Goal: Information Seeking & Learning: Find specific fact

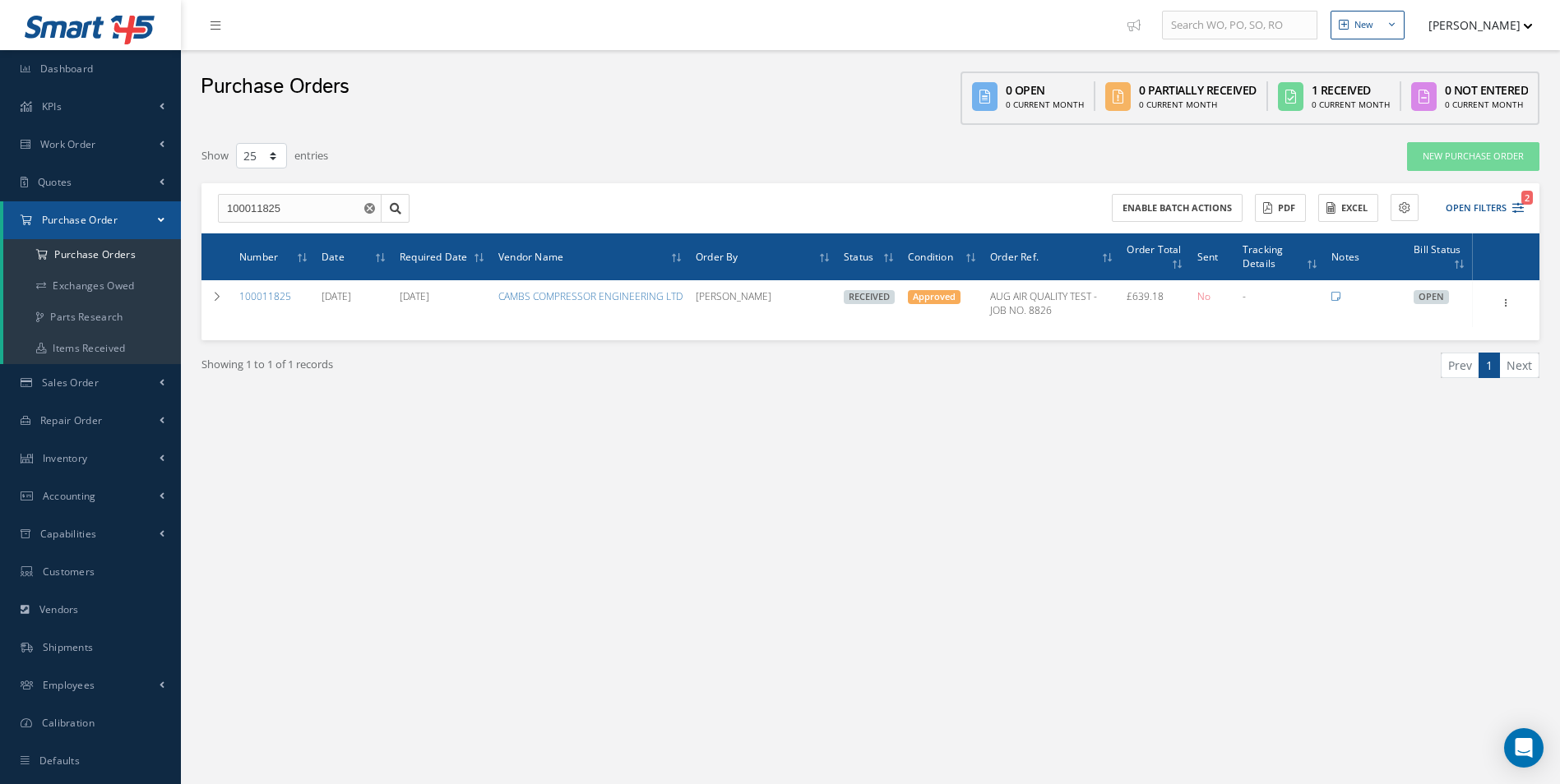
select select "25"
click at [120, 448] on link "Inventory" at bounding box center [90, 458] width 181 height 37
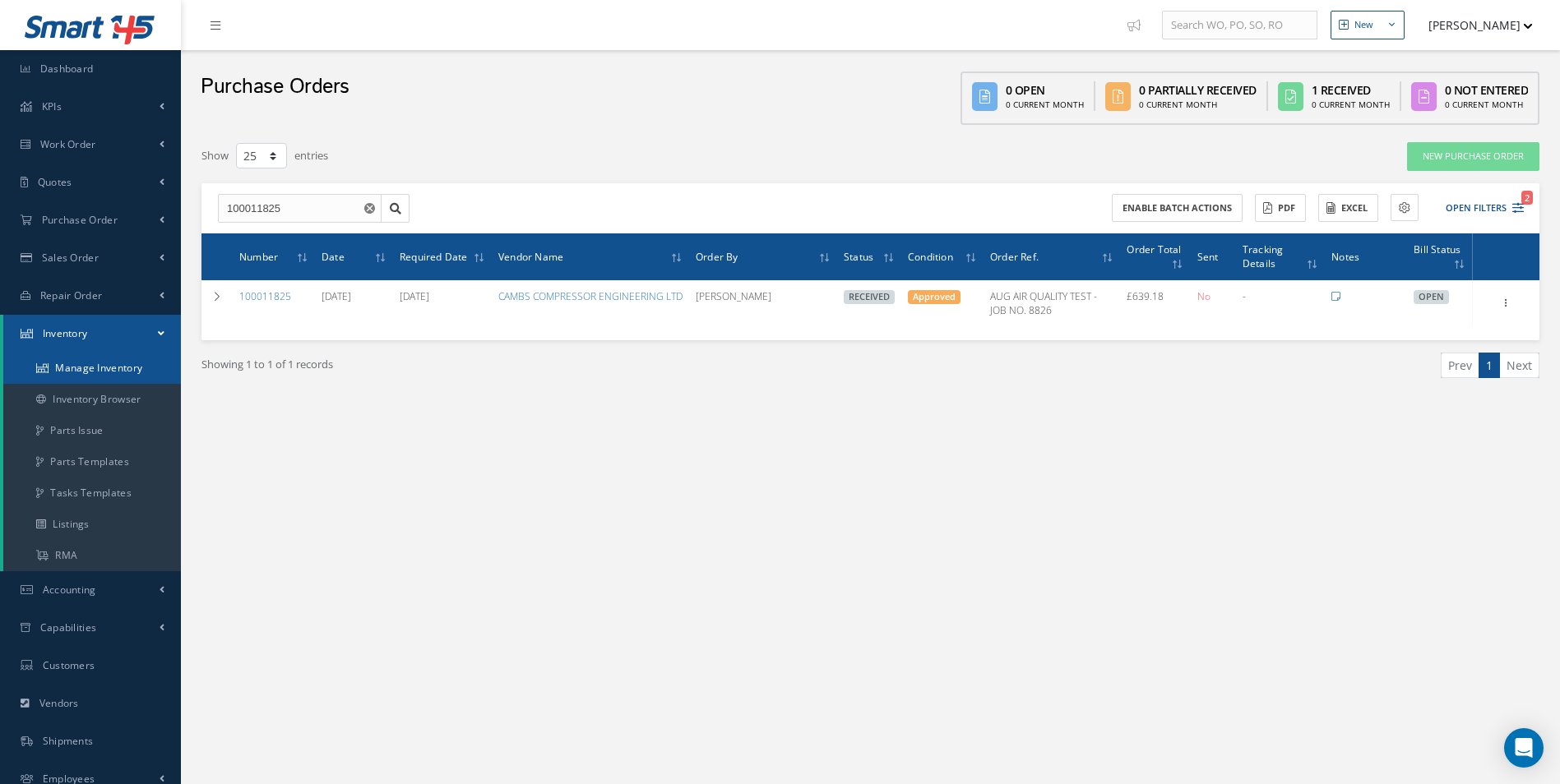
click at [118, 369] on link "Manage Inventory" at bounding box center [92, 368] width 178 height 31
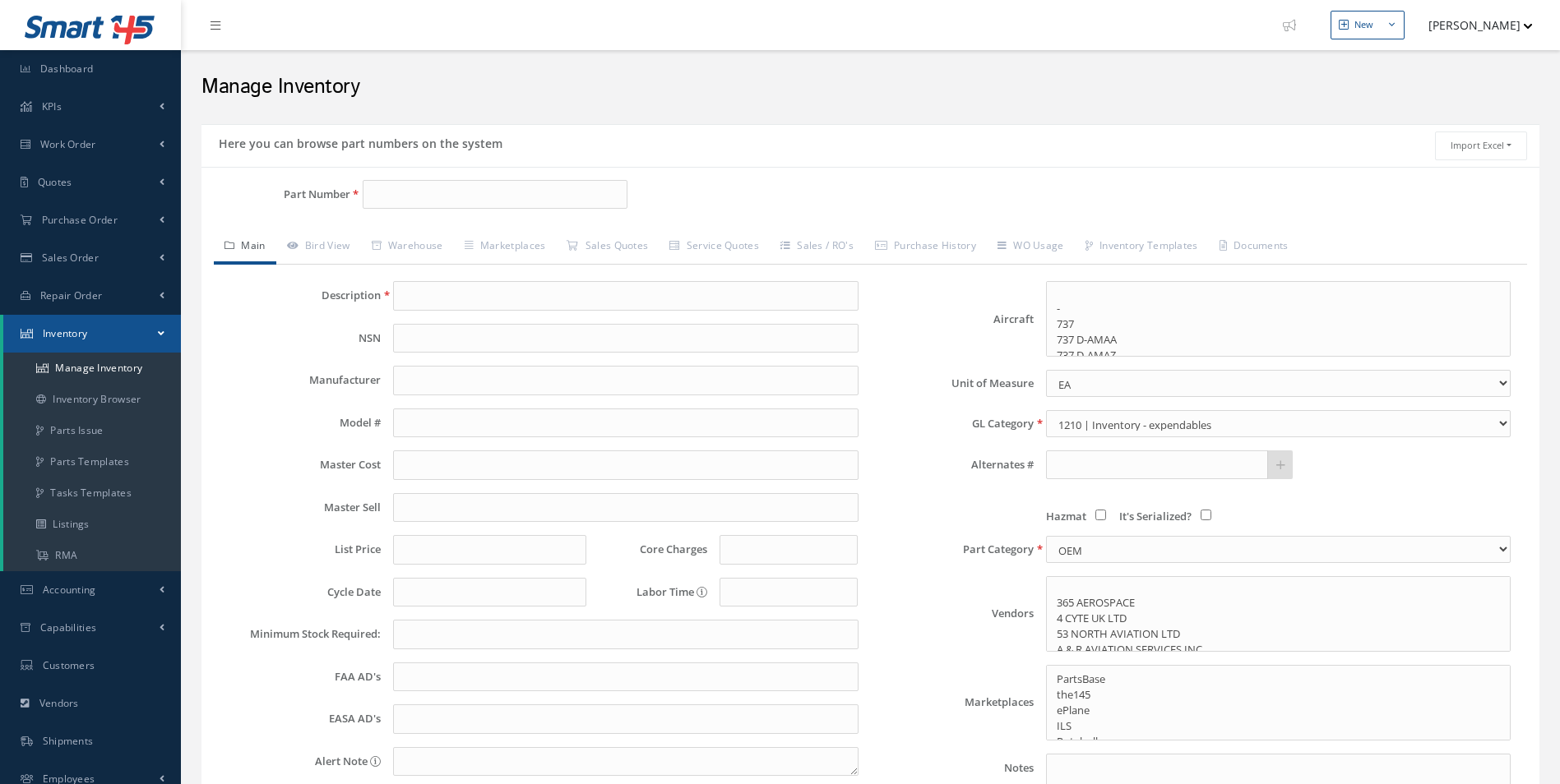
select select
click at [472, 201] on input "Part Number" at bounding box center [495, 195] width 265 height 30
paste input "N CAS847Z002-1"
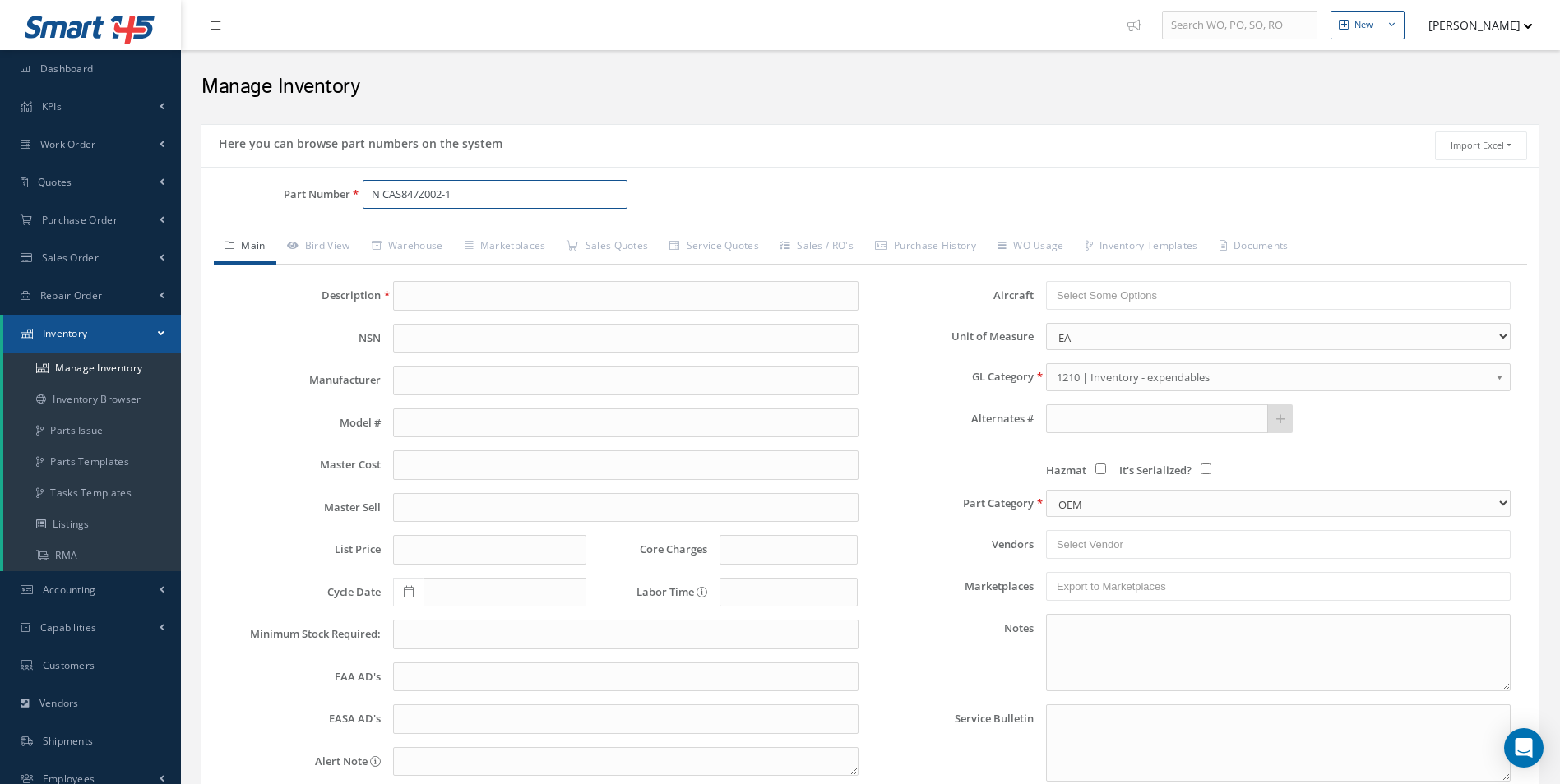
type input "N CAS847Z002-1"
click at [558, 195] on input "N CAS847Z002-1" at bounding box center [495, 195] width 265 height 30
click at [80, 395] on link "Inventory Browser" at bounding box center [92, 399] width 178 height 31
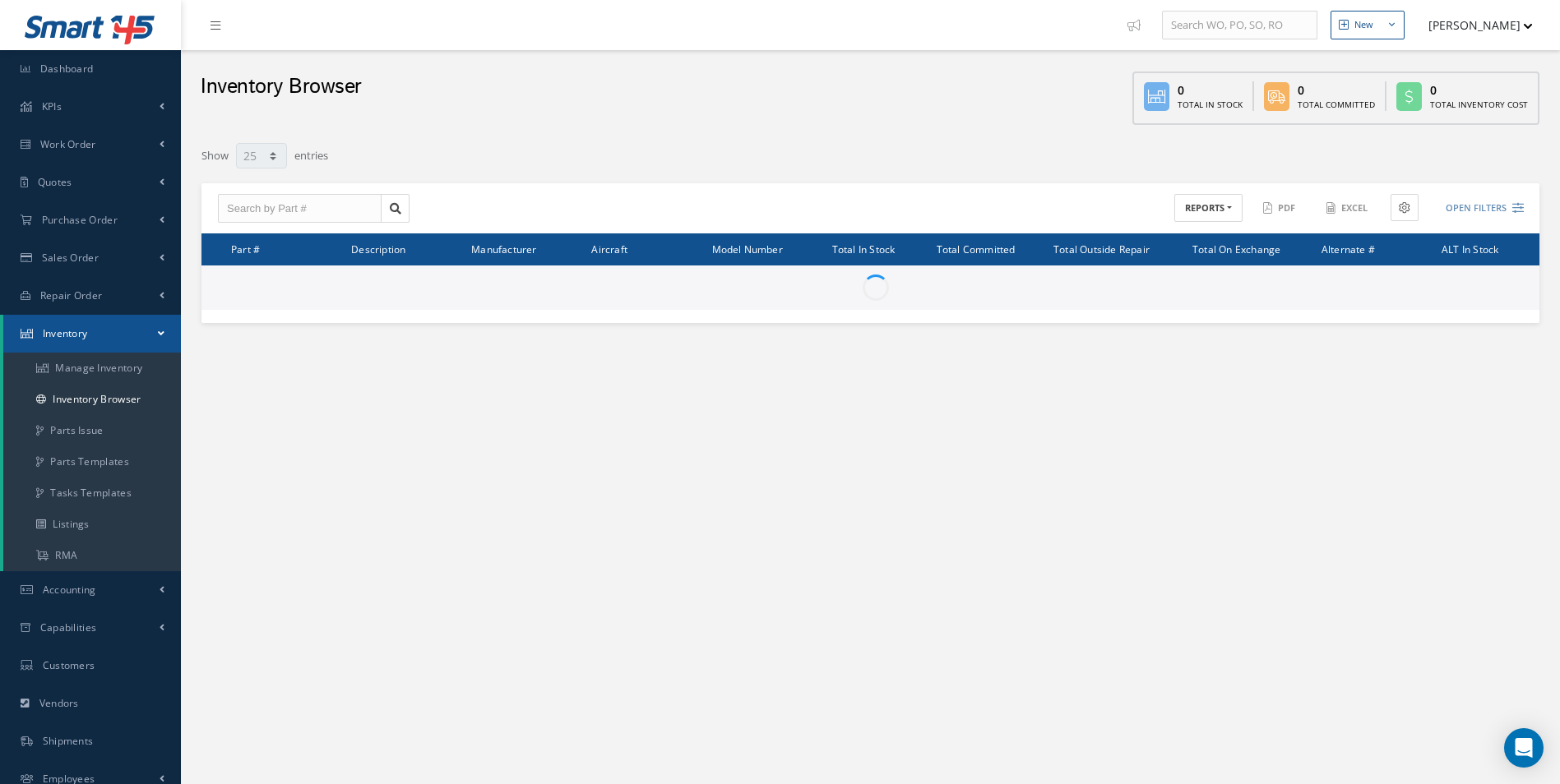
select select "25"
click at [295, 210] on input "text" at bounding box center [299, 208] width 163 height 30
paste input "N CAS847Z002-1"
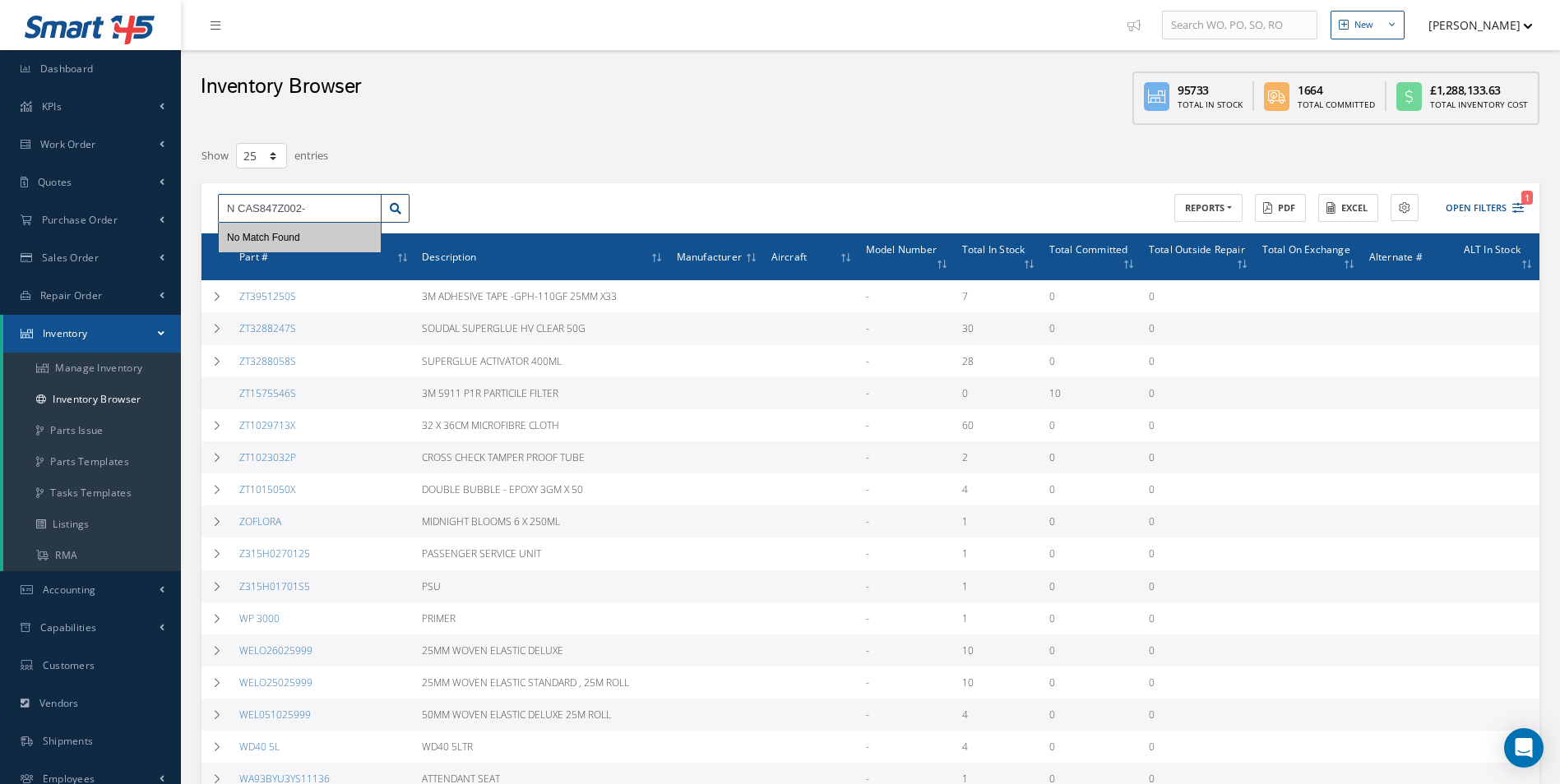
type input "N CAS847Z002"
